Goal: Information Seeking & Learning: Learn about a topic

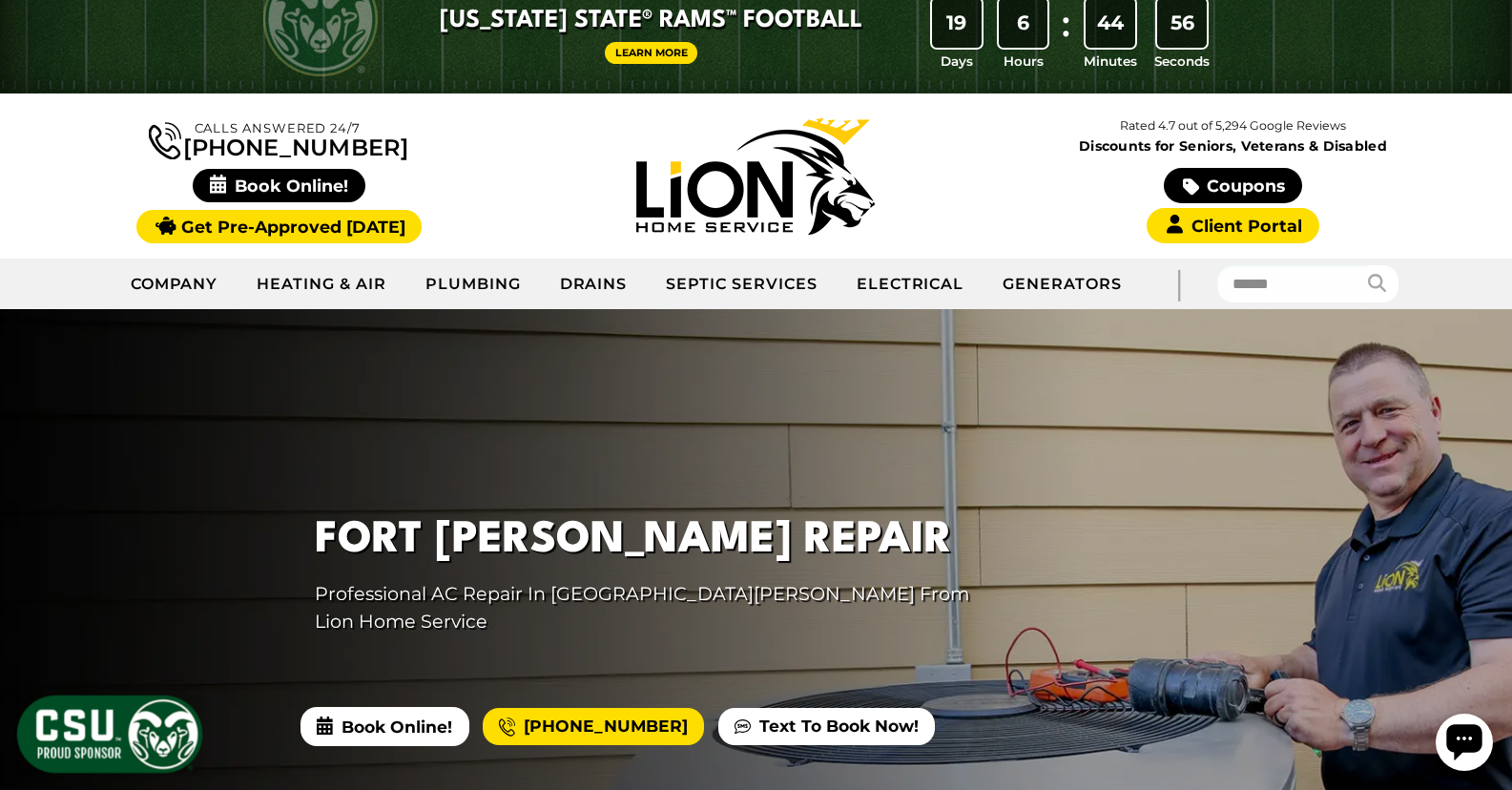
scroll to position [58, 0]
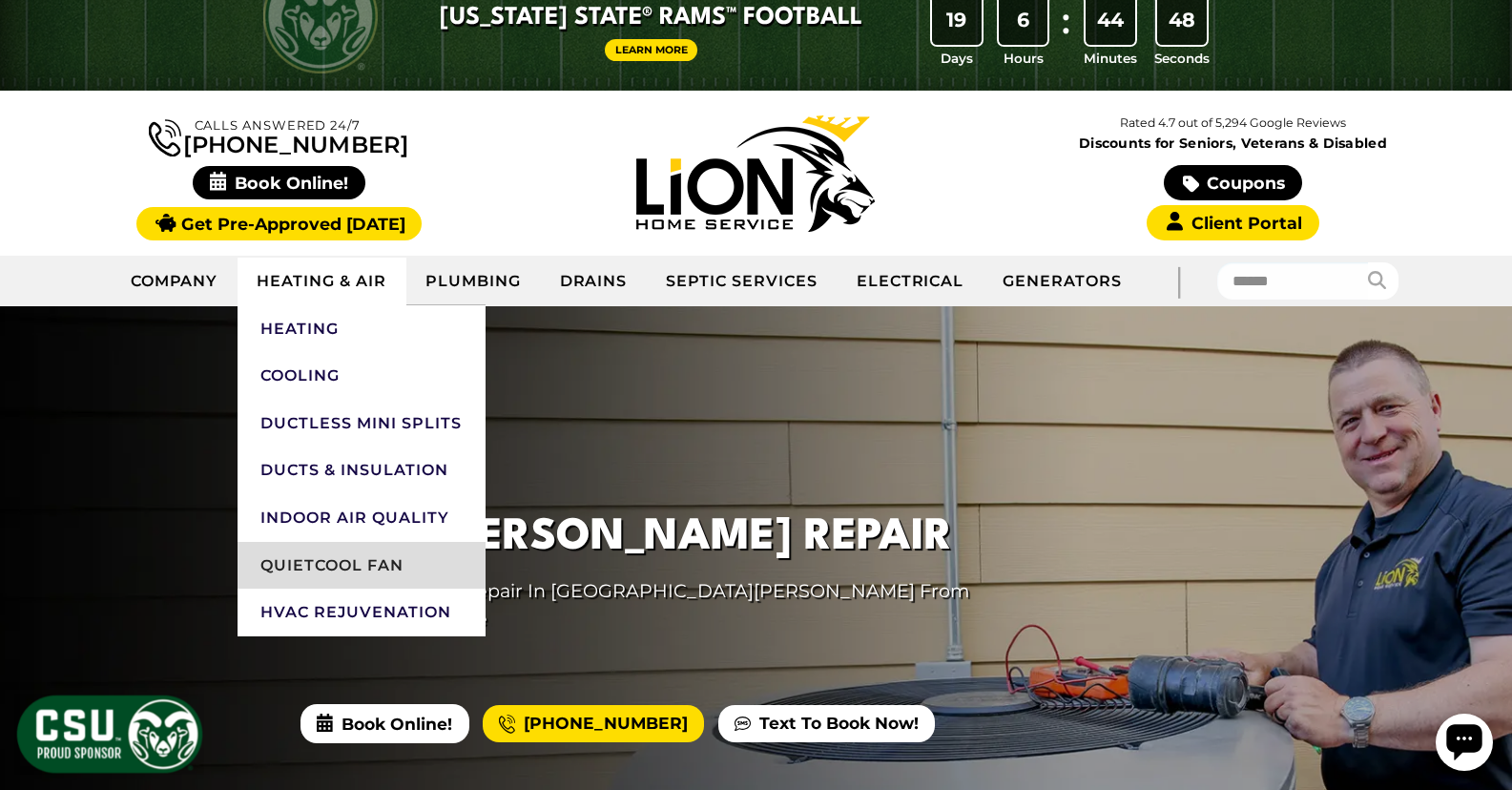
click at [341, 563] on link "QuietCool Fan" at bounding box center [362, 566] width 248 height 47
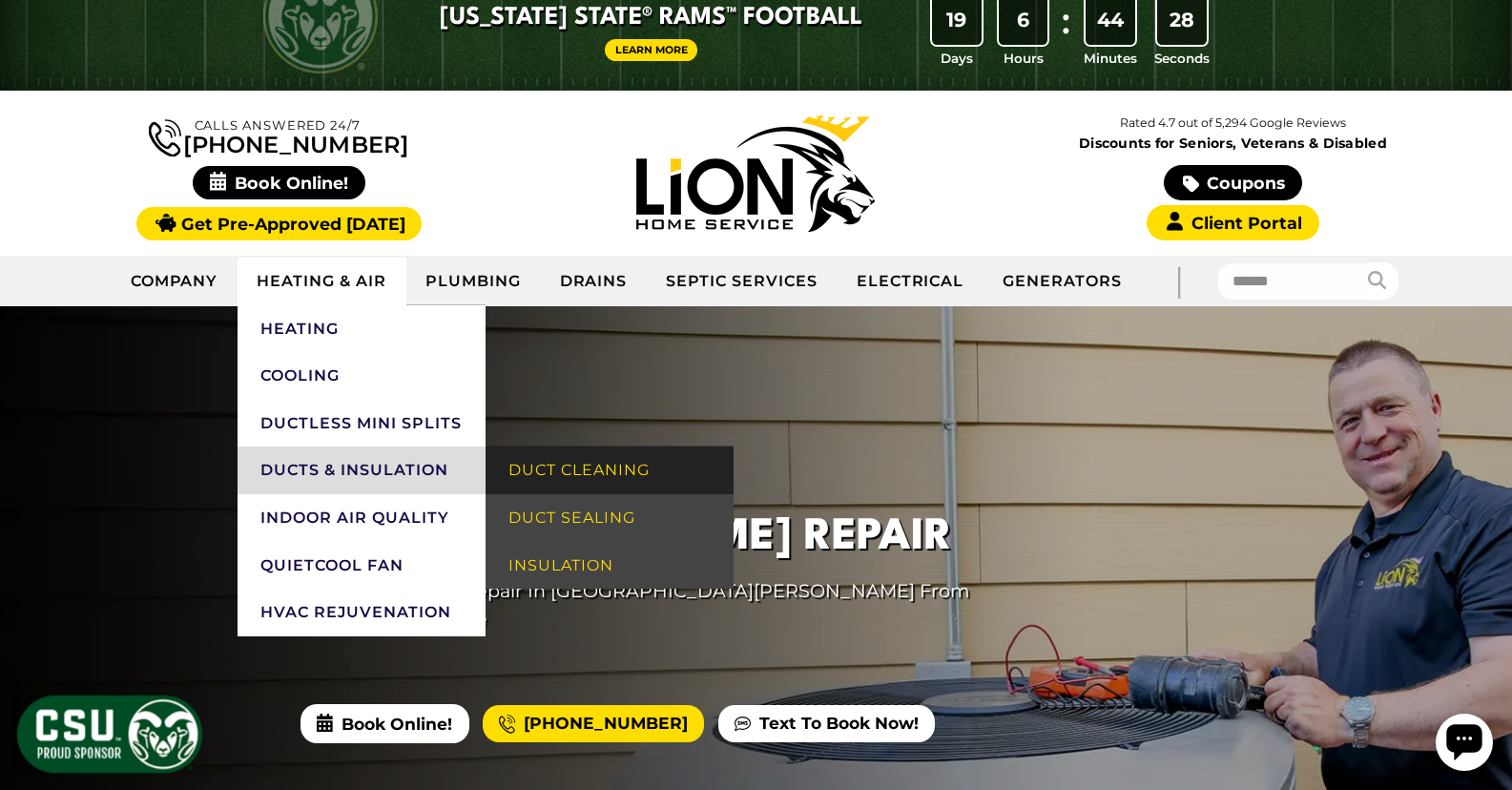
click at [606, 473] on link "Duct Cleaning" at bounding box center [609, 470] width 248 height 47
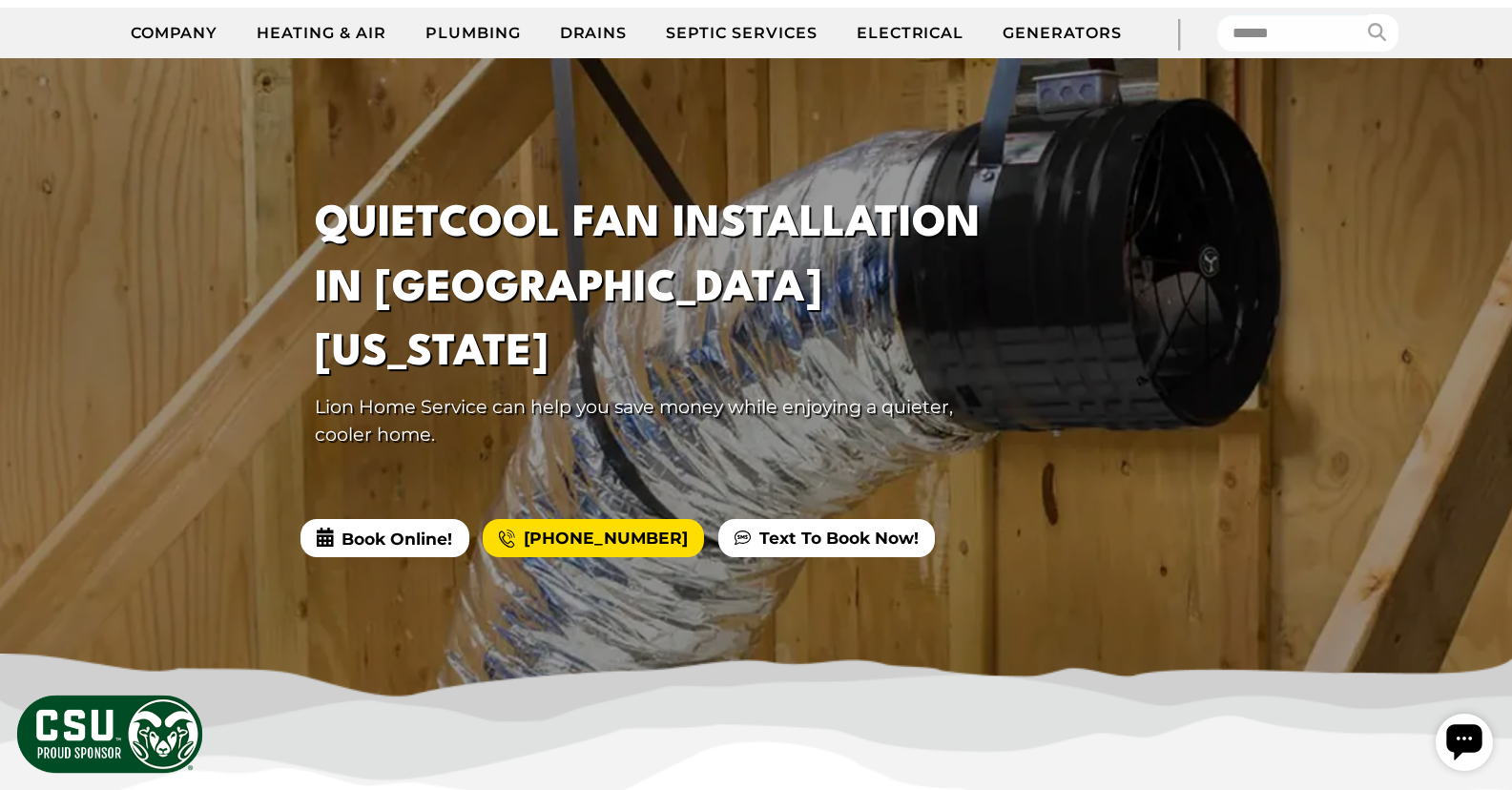
scroll to position [357, 0]
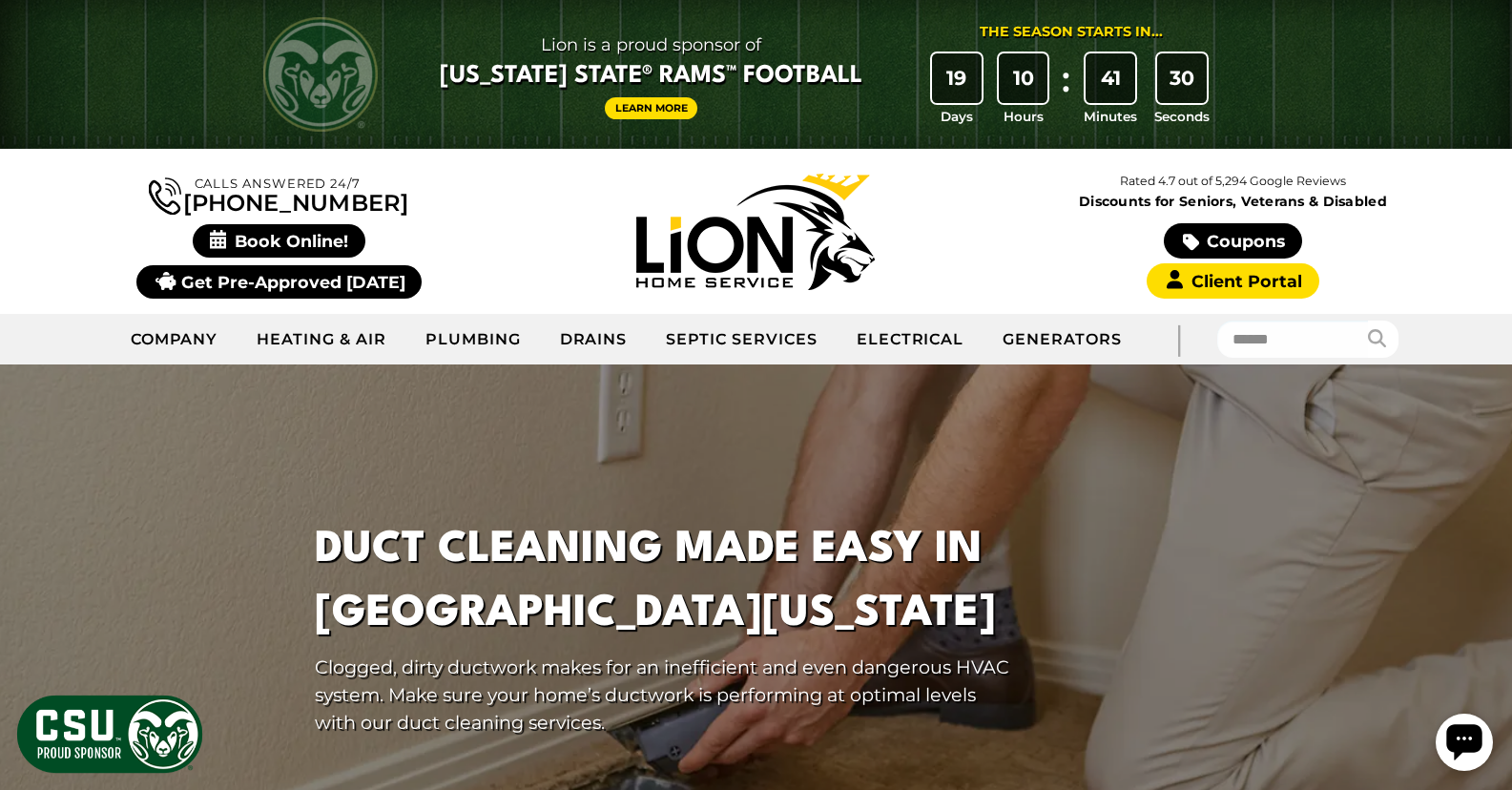
click at [292, 283] on link "Get Pre-Approved [DATE]" at bounding box center [278, 281] width 285 height 34
